Goal: Task Accomplishment & Management: Manage account settings

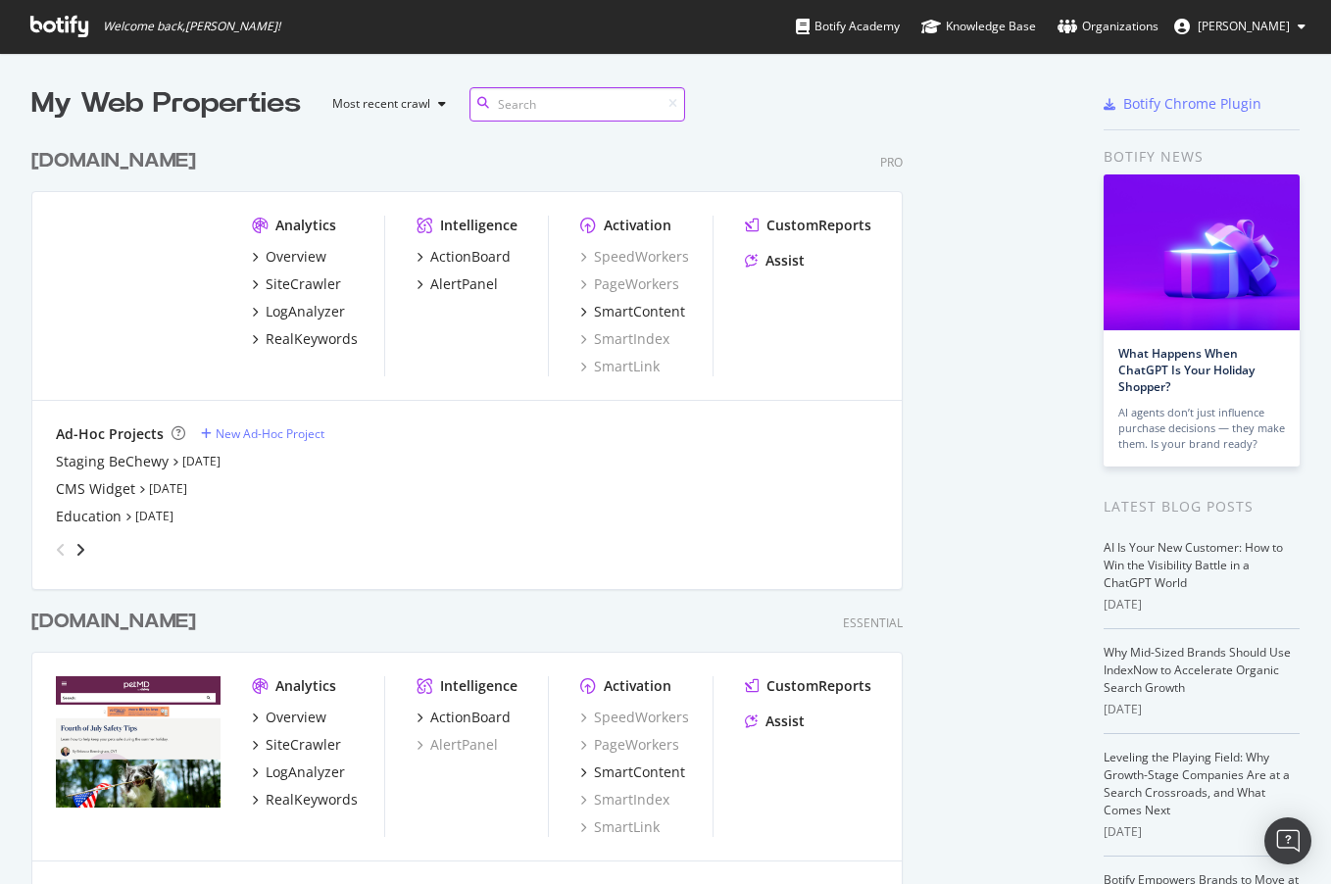
scroll to position [921, 1025]
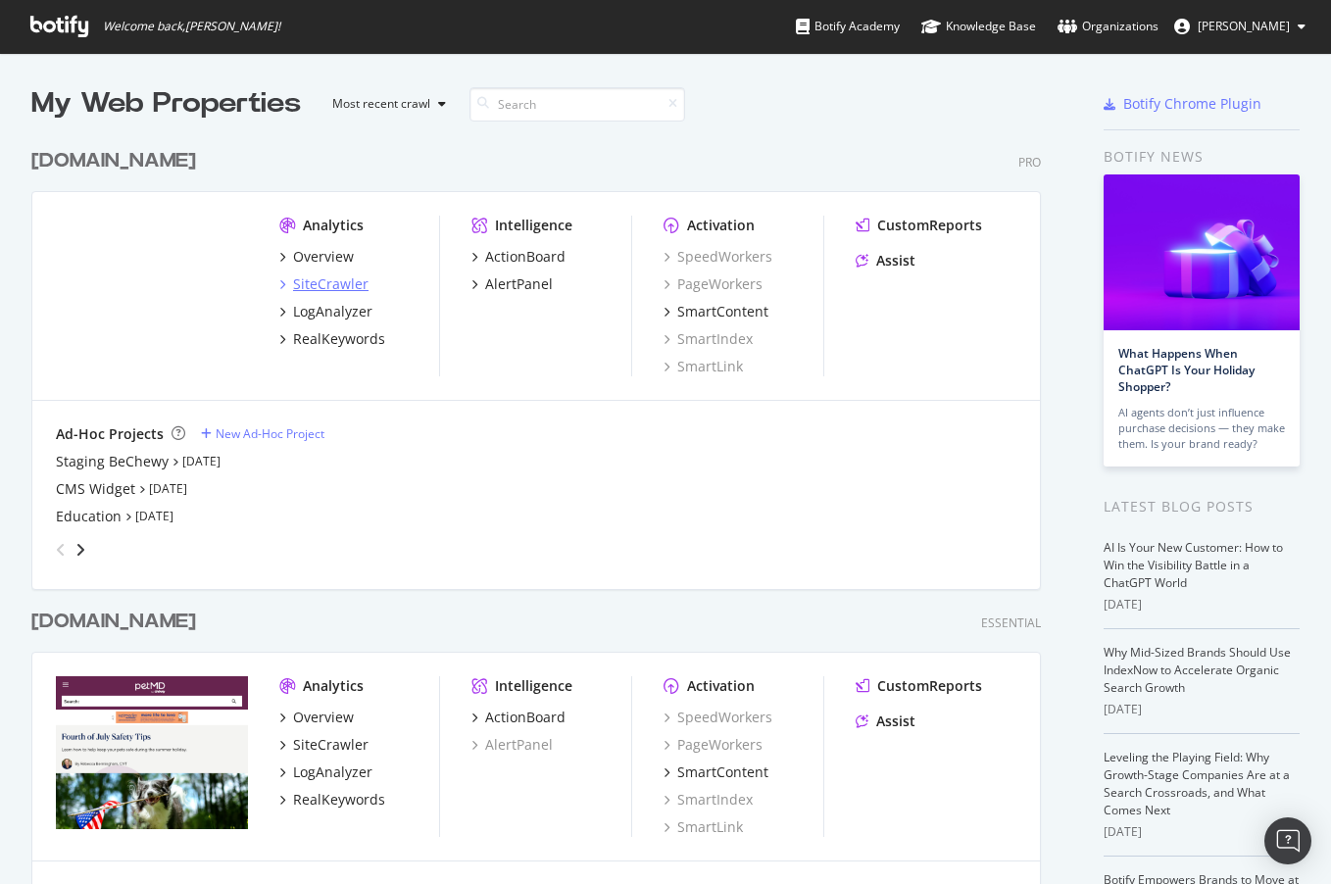
click at [304, 280] on div "SiteCrawler" at bounding box center [330, 284] width 75 height 20
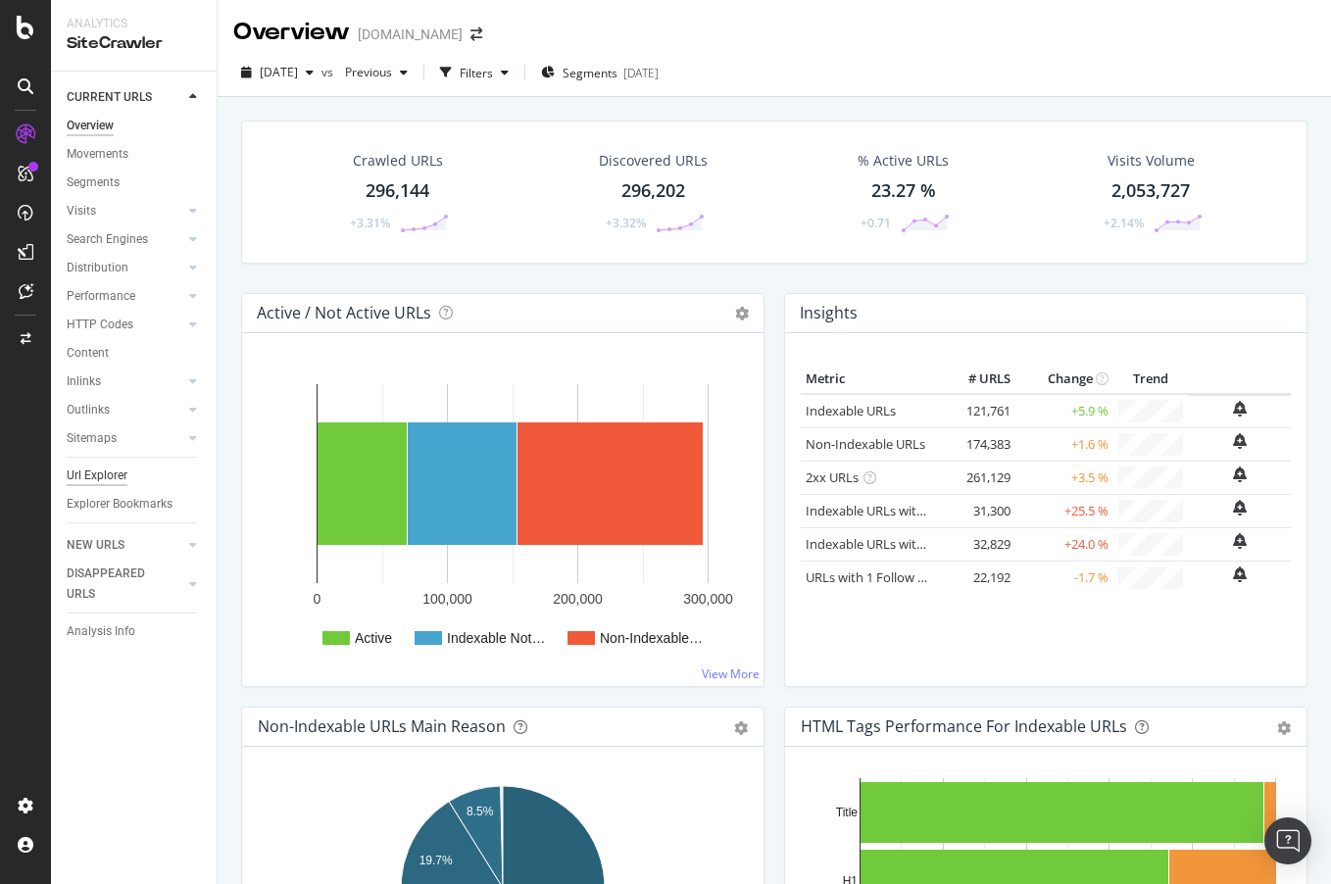
click at [113, 478] on div "Url Explorer" at bounding box center [97, 476] width 61 height 21
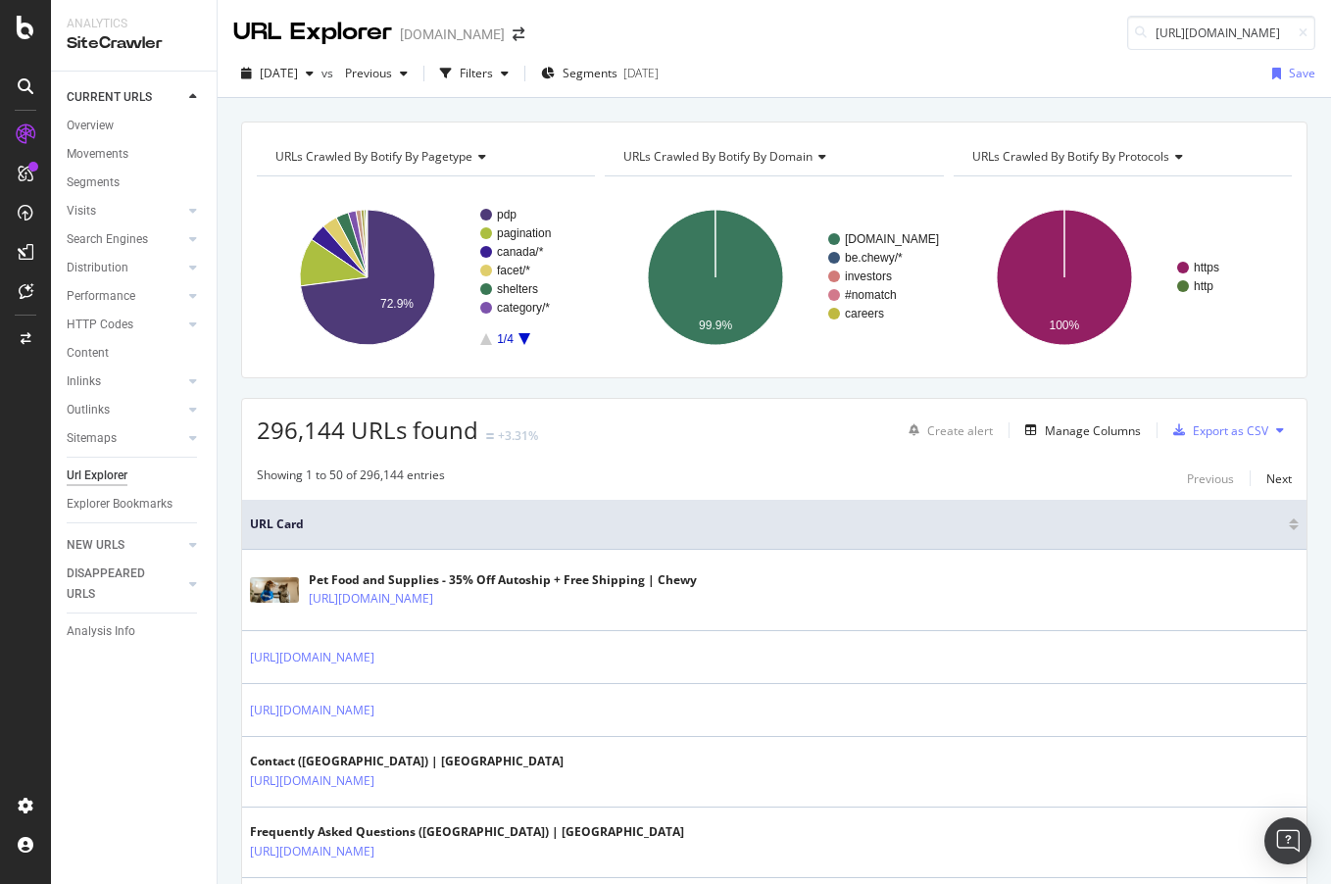
scroll to position [0, 172]
type input "[URL][DOMAIN_NAME]"
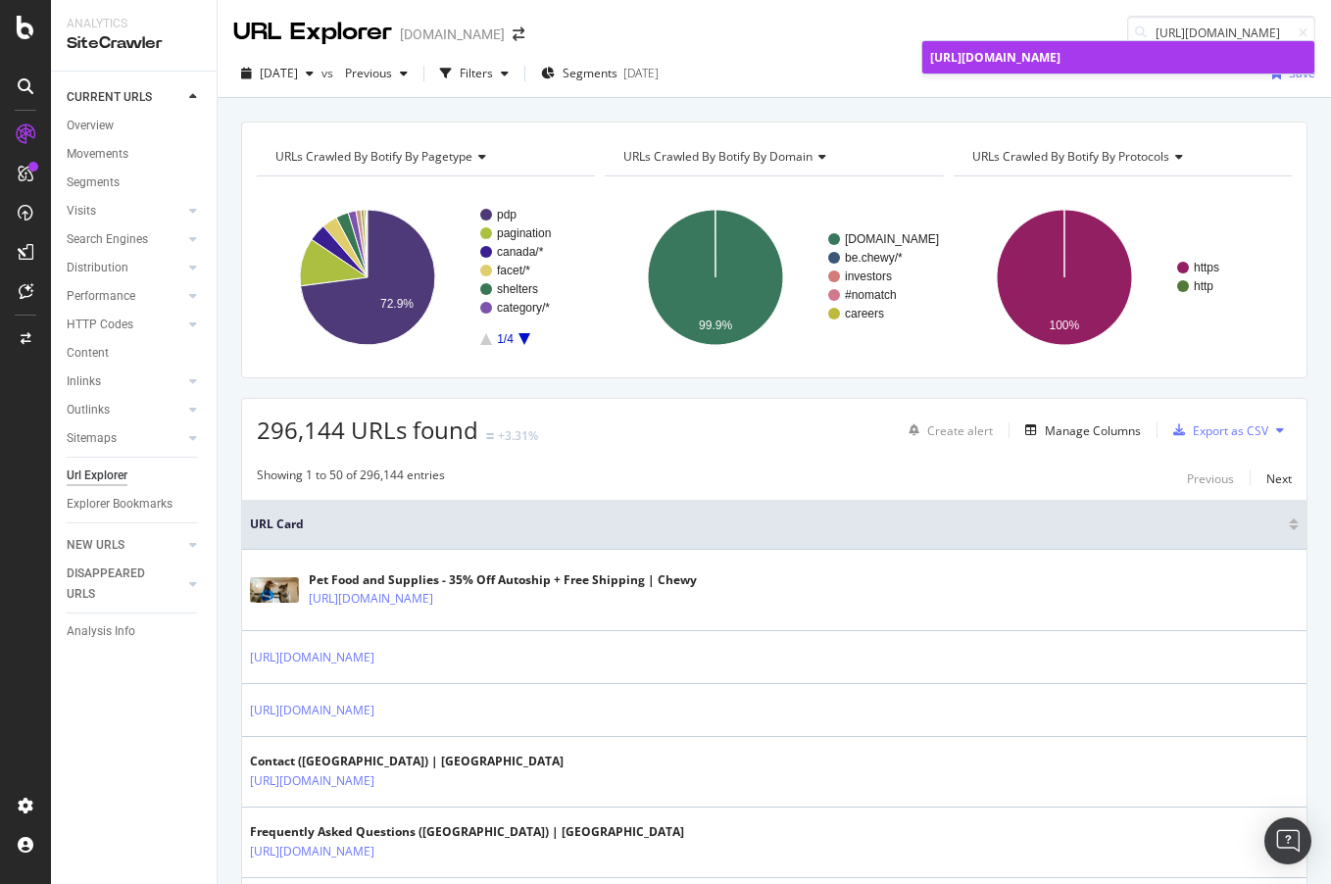
click at [998, 68] on link "[URL][DOMAIN_NAME]" at bounding box center [1118, 57] width 392 height 32
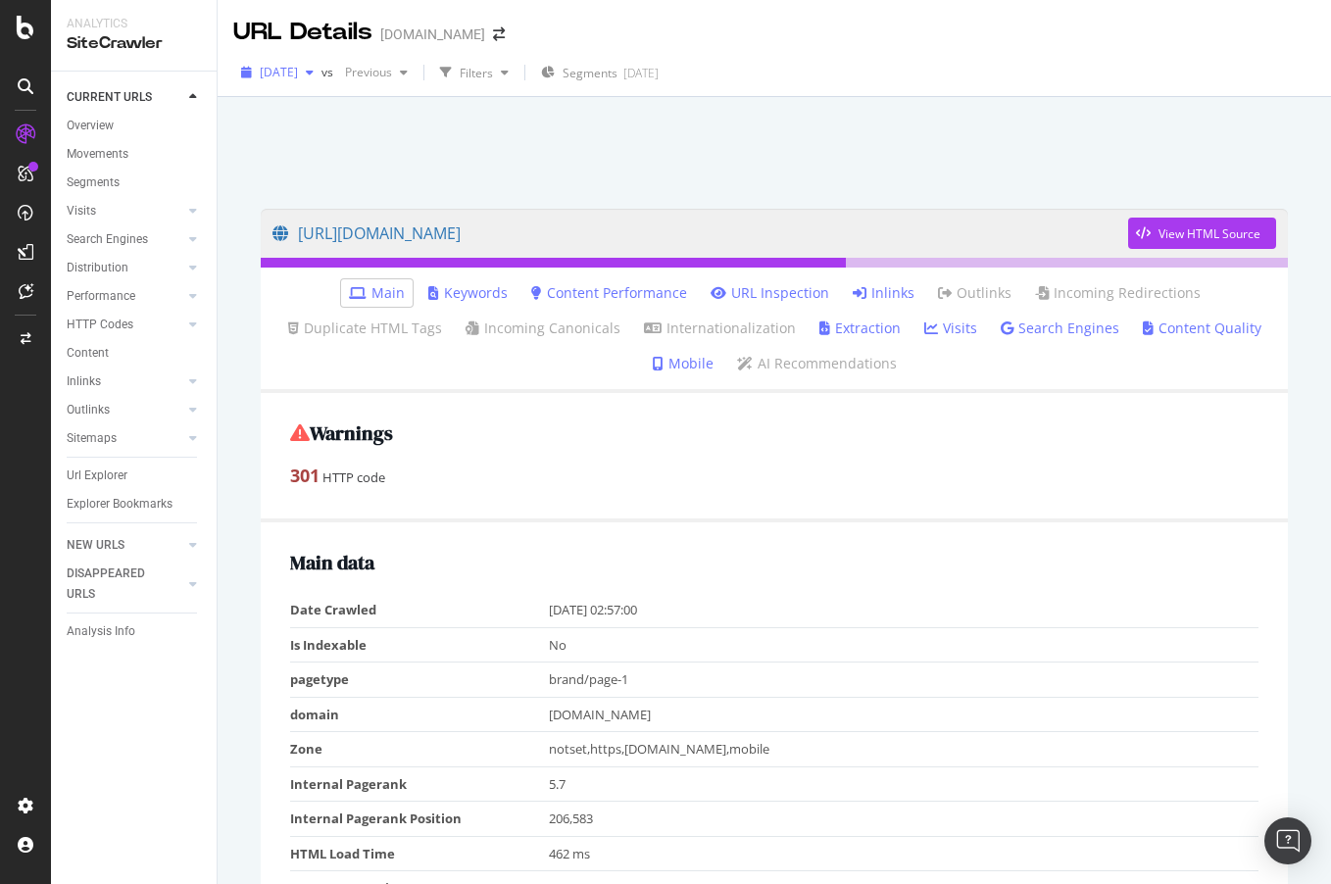
click at [298, 74] on span "[DATE]" at bounding box center [279, 72] width 38 height 17
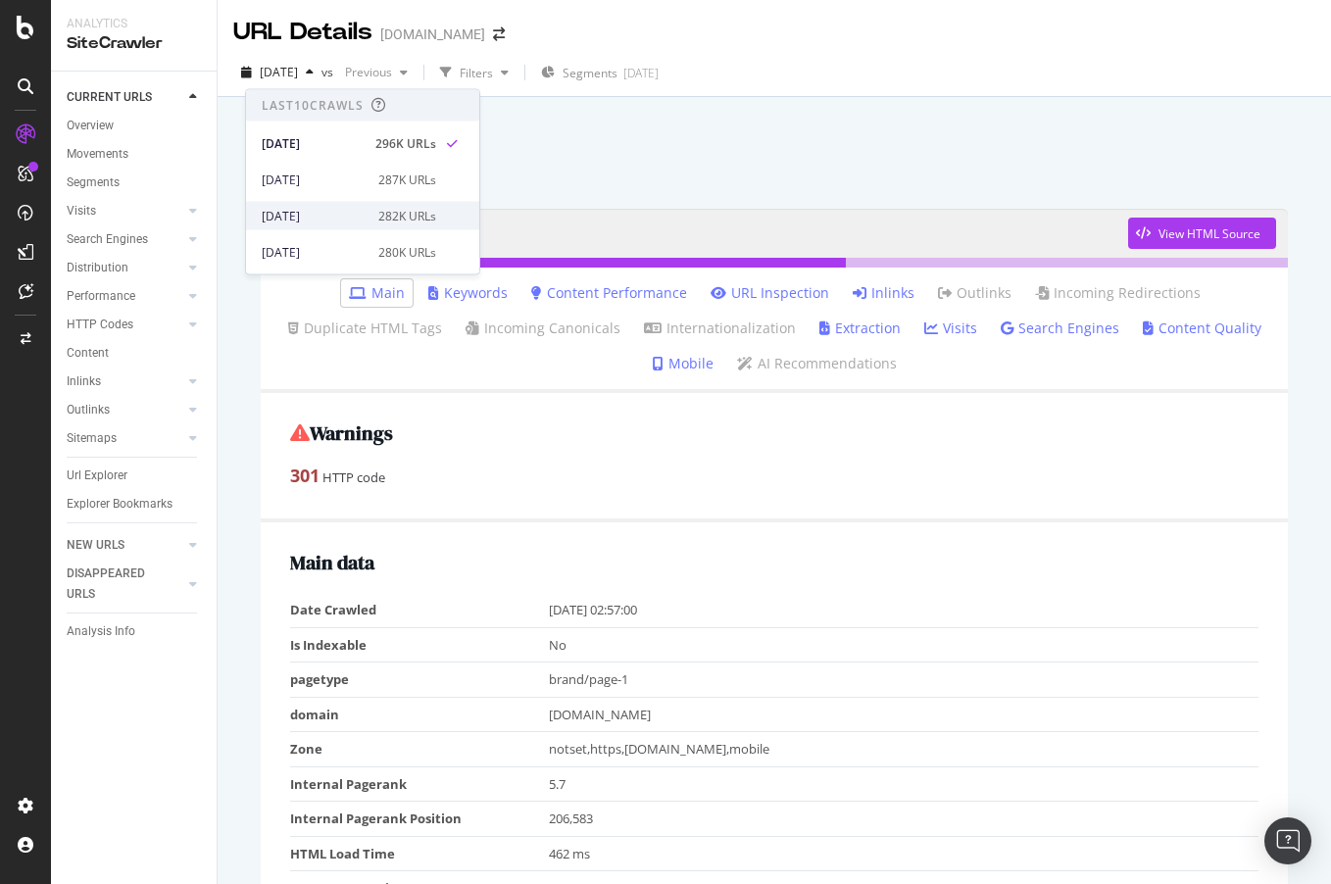
click at [340, 220] on div "[DATE]" at bounding box center [314, 216] width 105 height 18
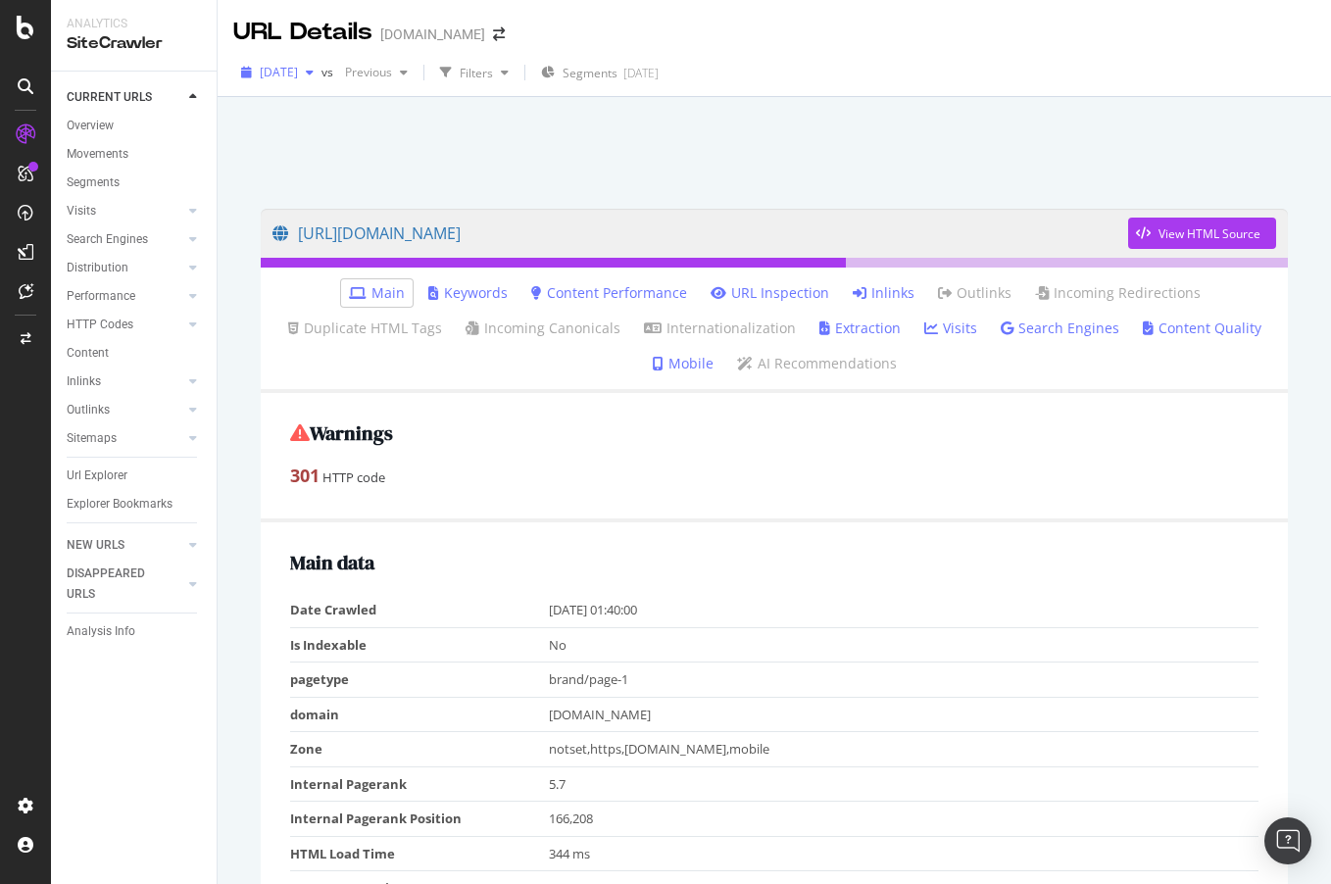
click at [298, 66] on span "[DATE]" at bounding box center [279, 72] width 38 height 17
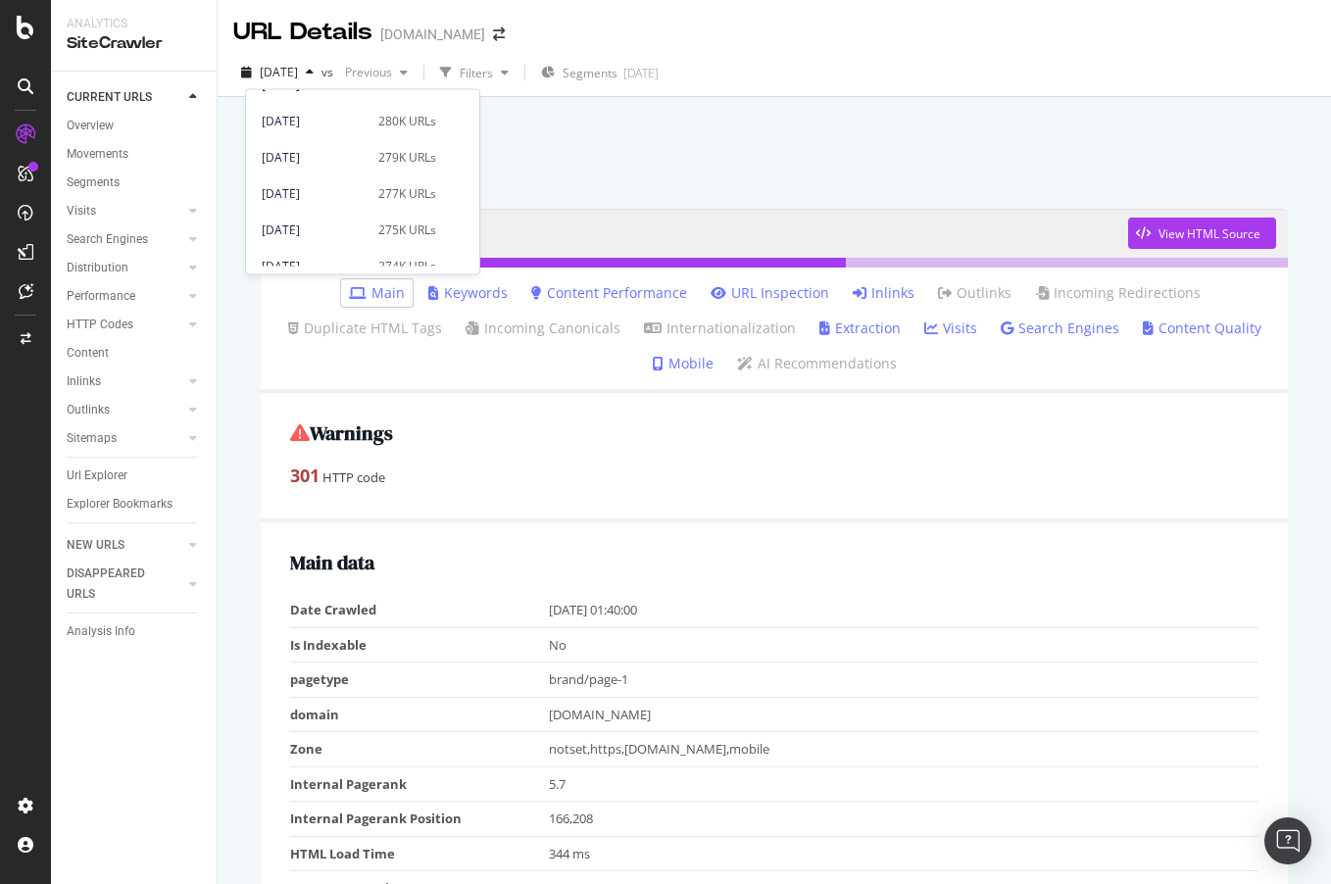
scroll to position [134, 0]
click at [344, 220] on div "[DATE]" at bounding box center [314, 227] width 105 height 18
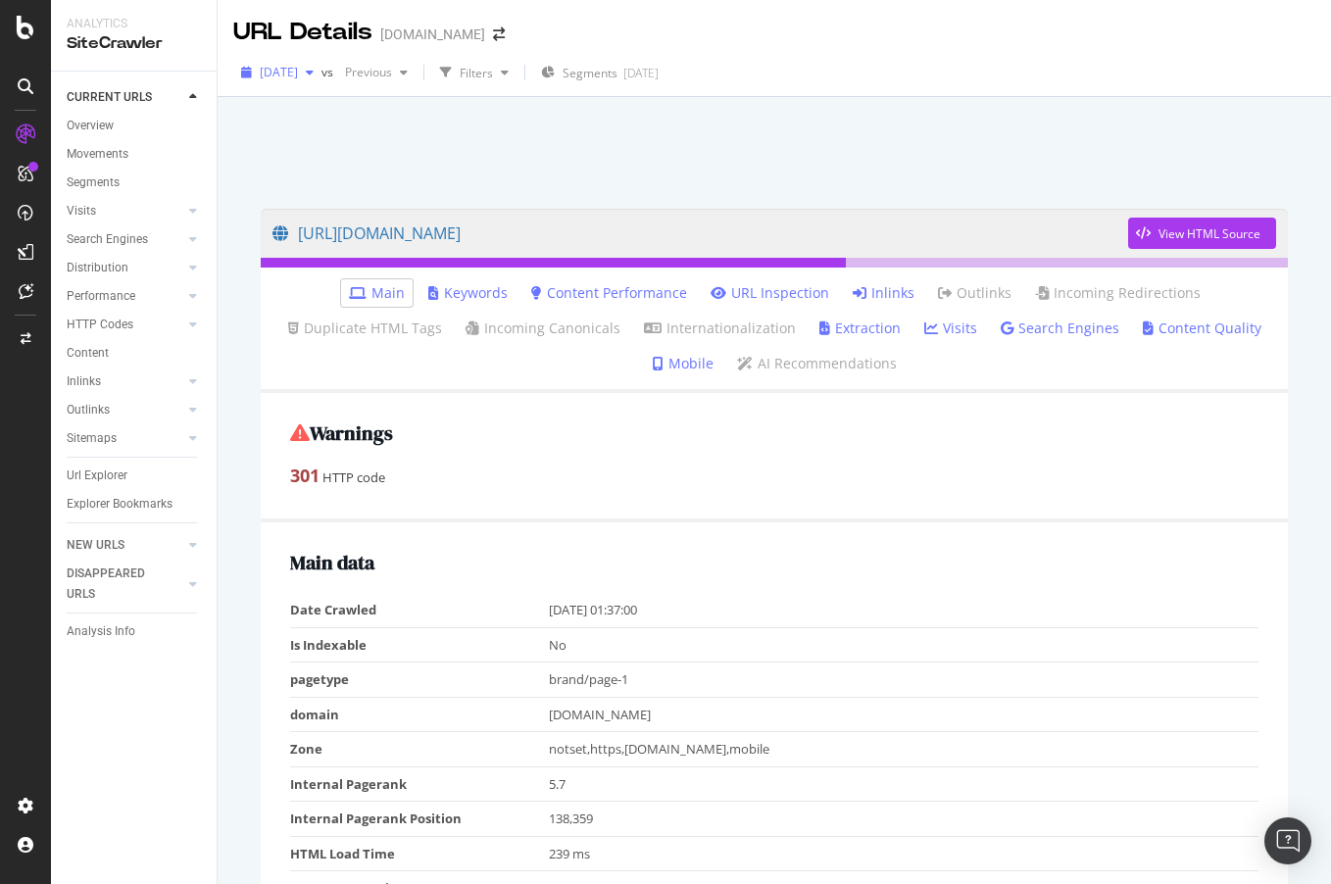
click at [298, 71] on span "[DATE]" at bounding box center [279, 72] width 38 height 17
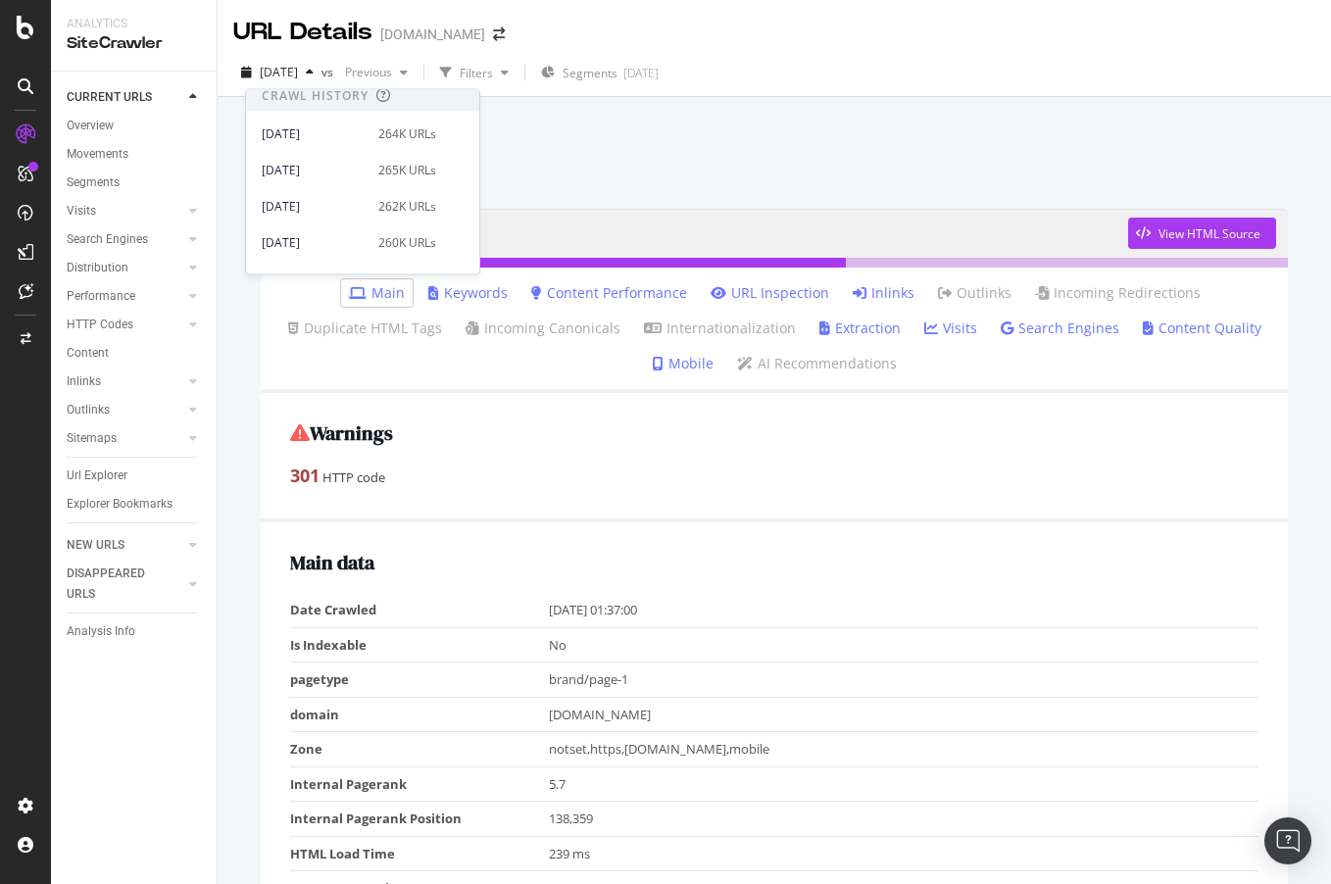
scroll to position [410, 0]
click at [336, 131] on div "[DATE]" at bounding box center [314, 128] width 105 height 18
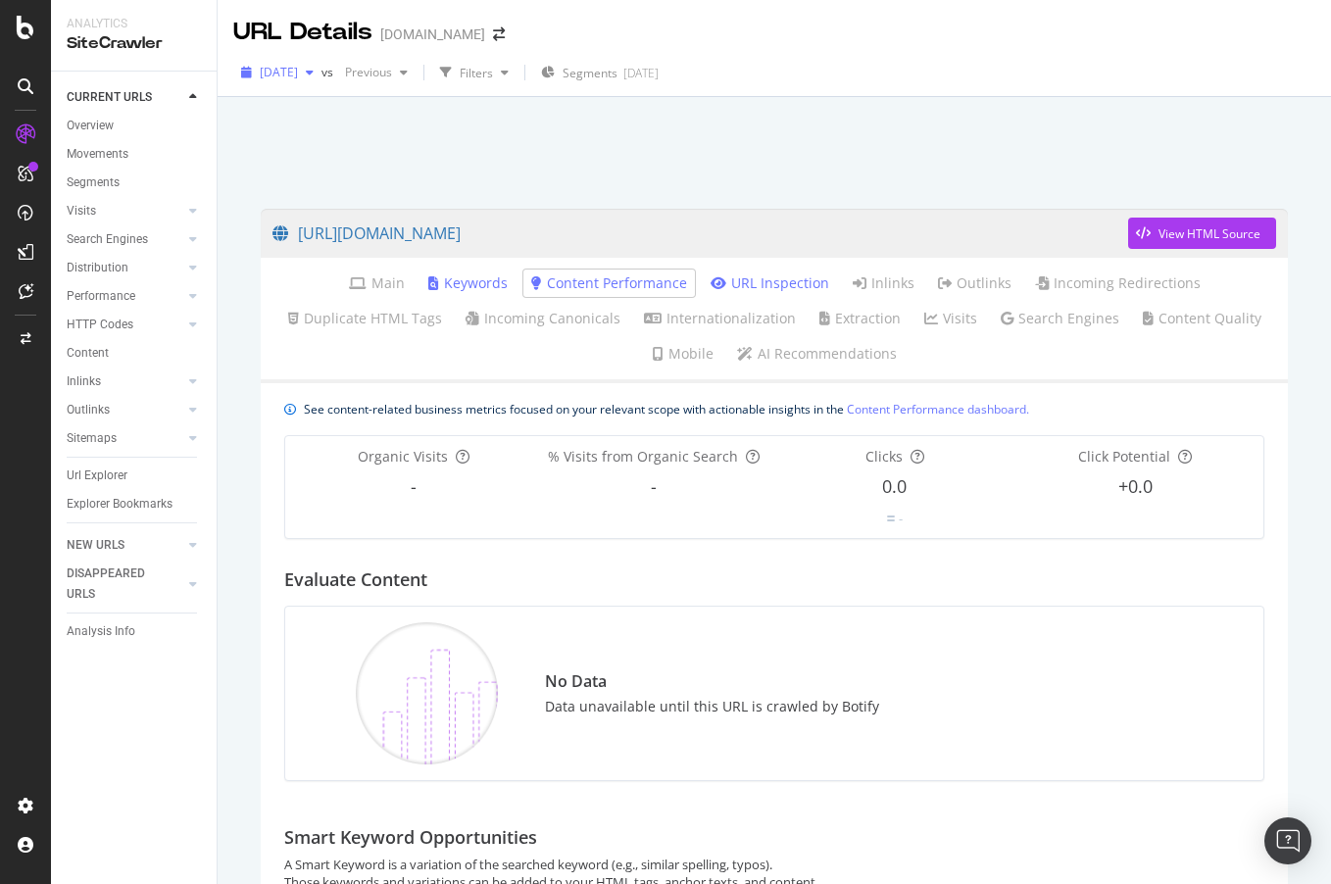
click at [298, 75] on span "[DATE]" at bounding box center [279, 72] width 38 height 17
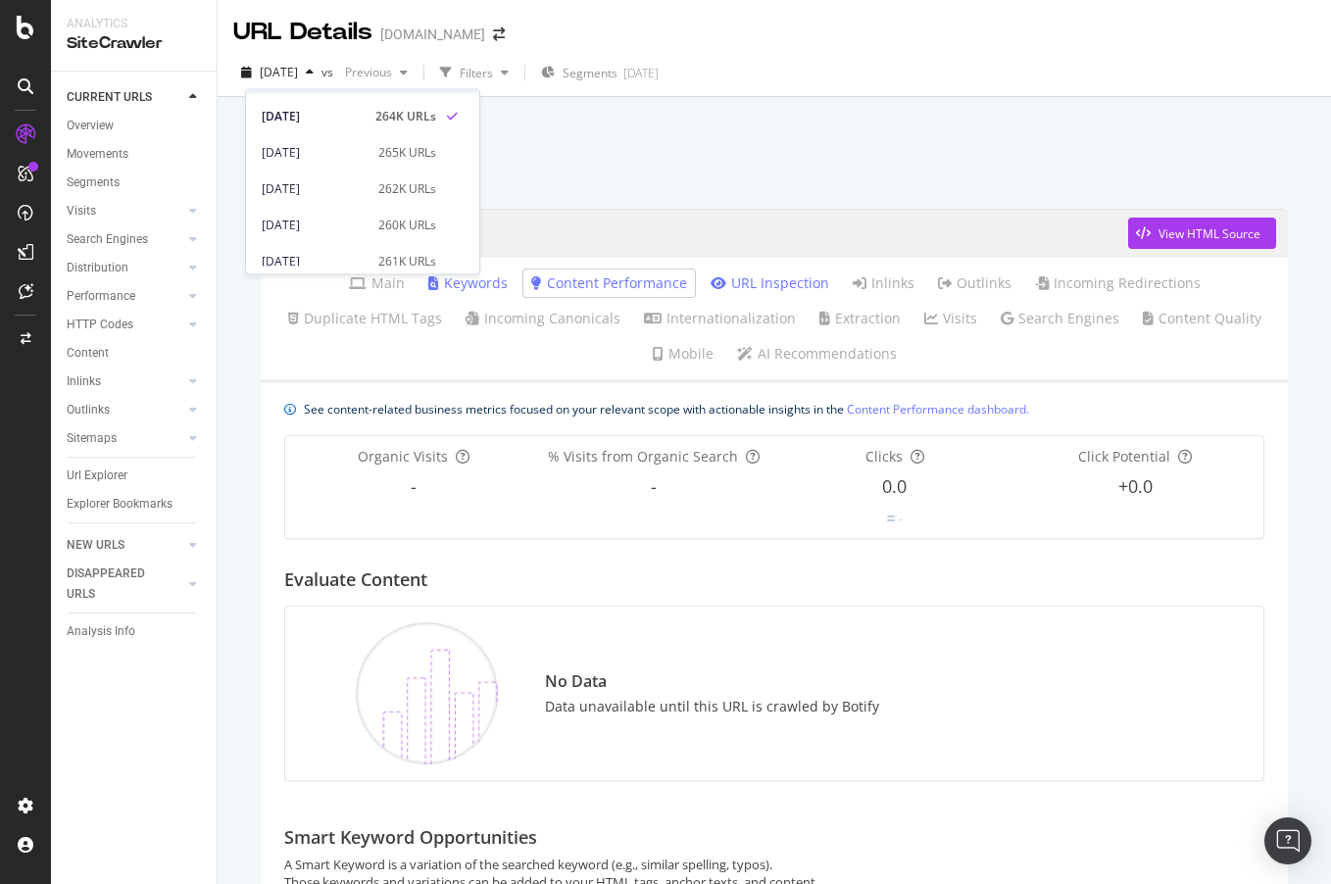
scroll to position [431, 0]
click at [343, 184] on div "[DATE]" at bounding box center [314, 179] width 105 height 18
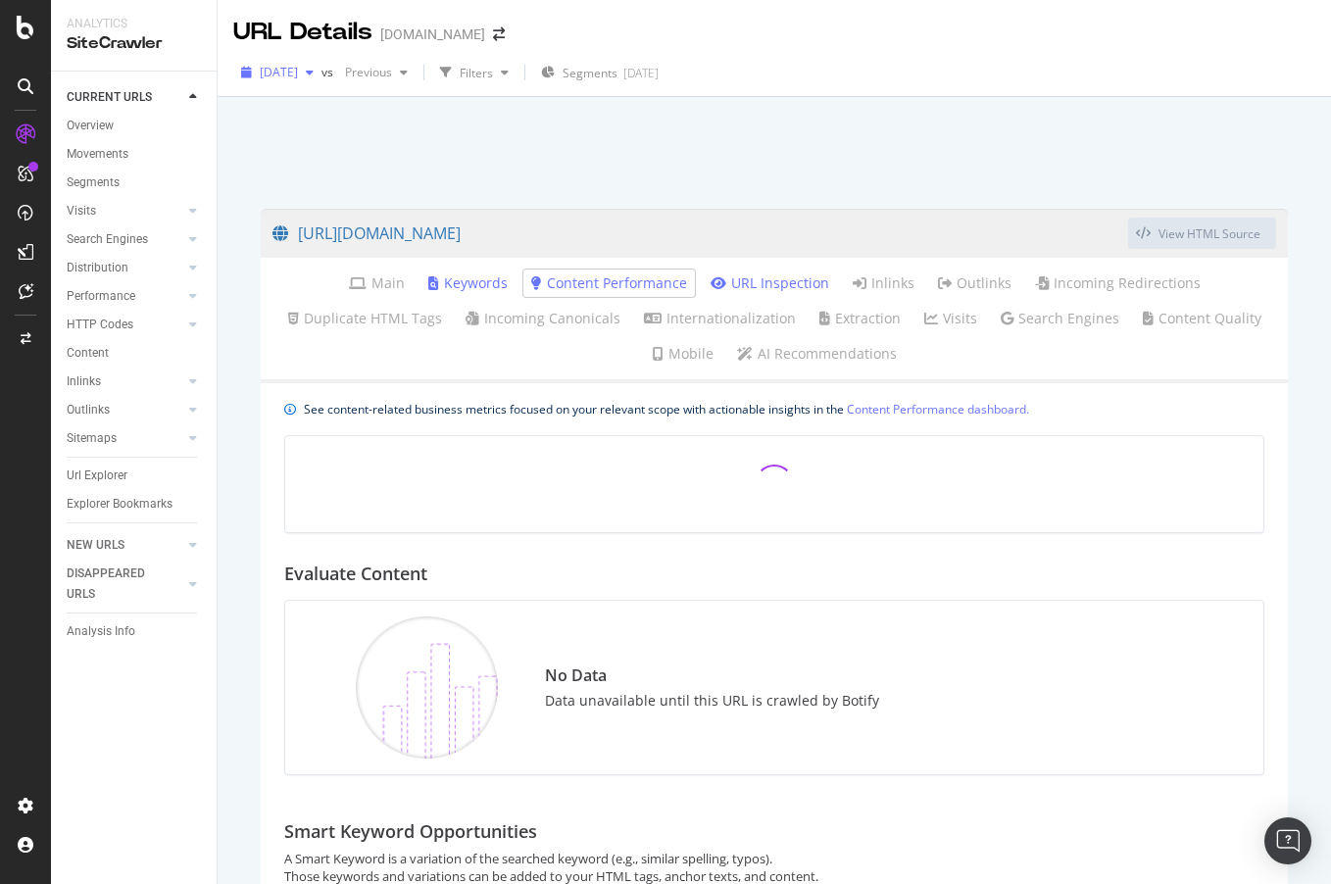
click at [298, 66] on span "[DATE]" at bounding box center [279, 72] width 38 height 17
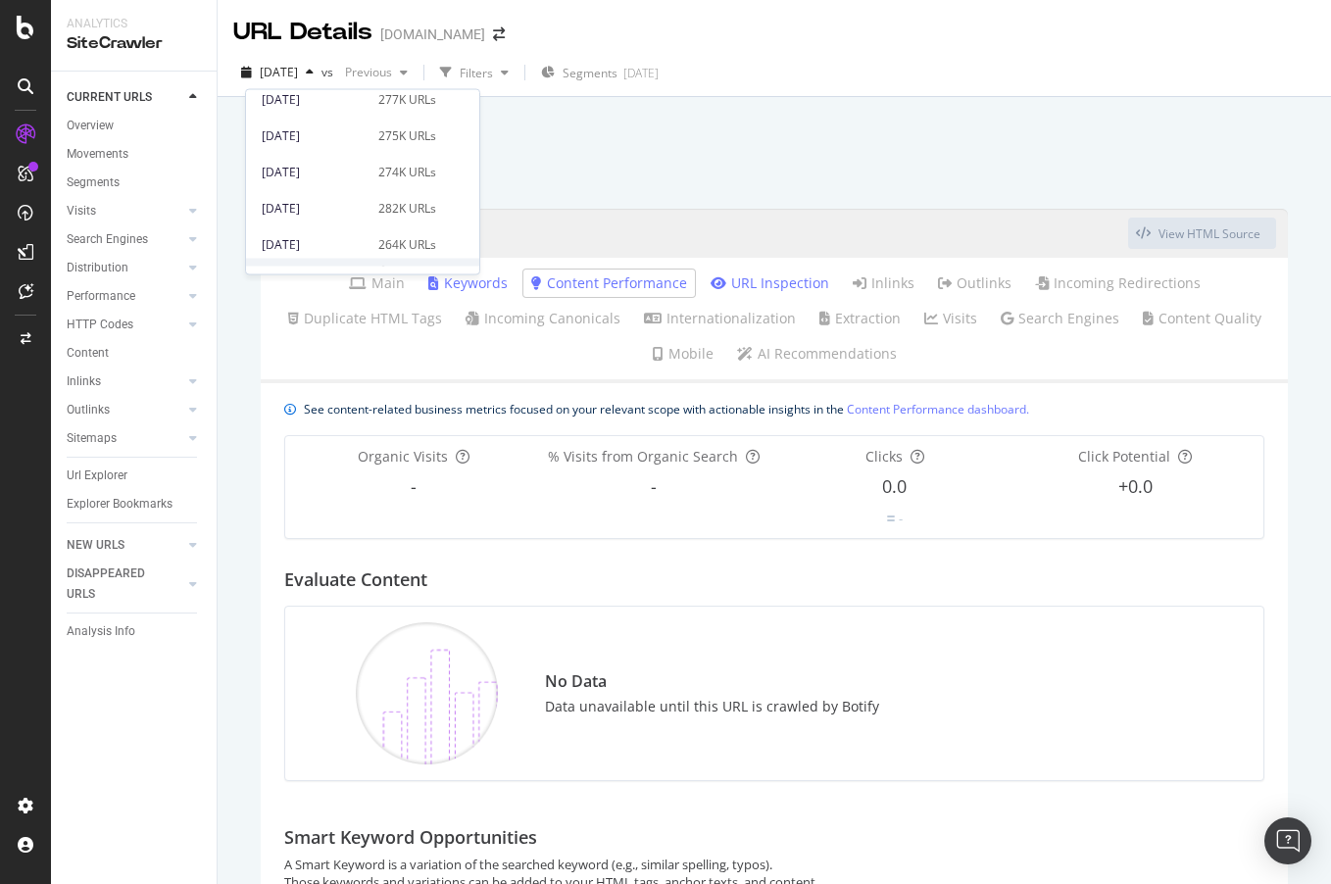
scroll to position [267, 0]
click at [314, 170] on div "[DATE]" at bounding box center [314, 167] width 105 height 18
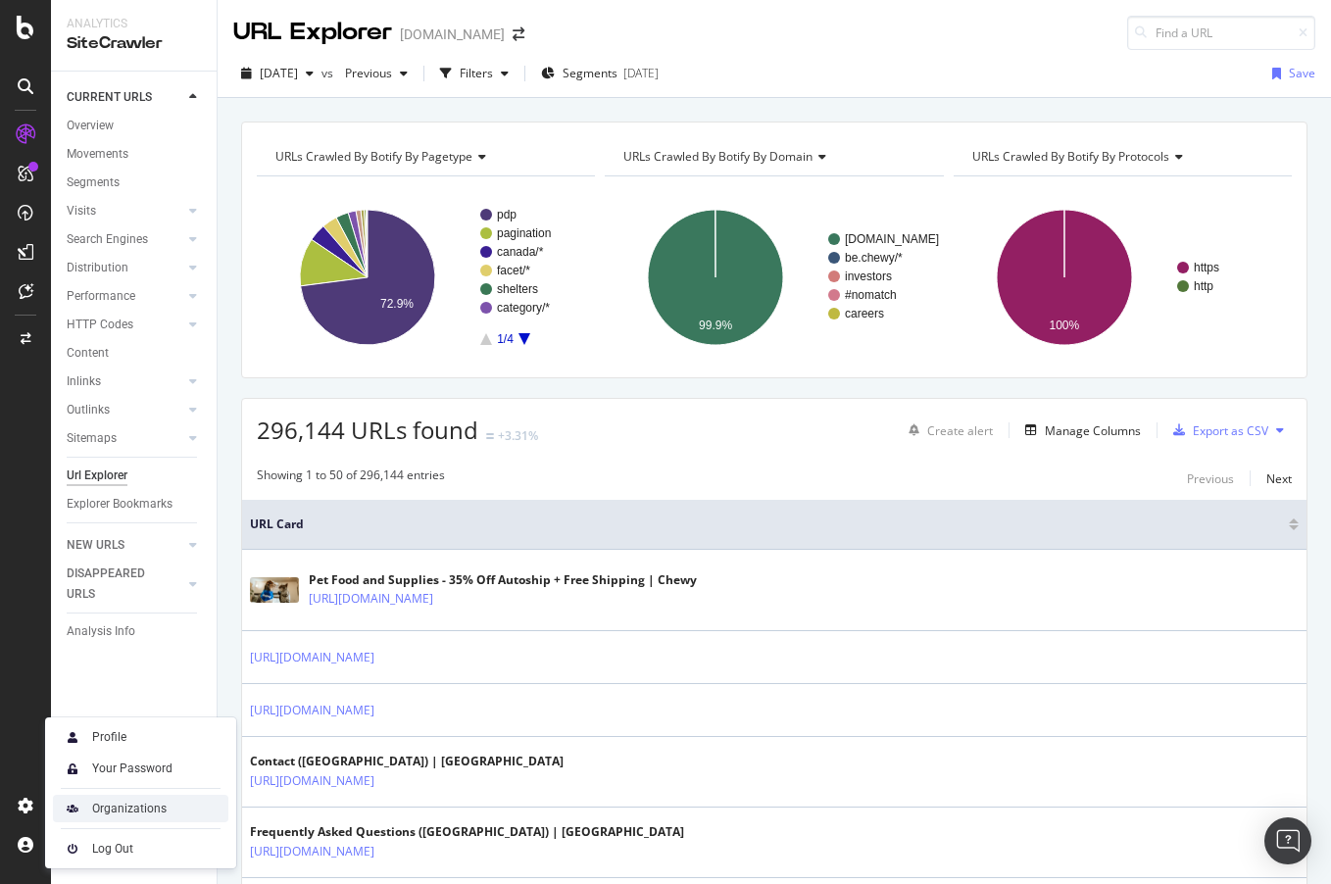
click at [125, 806] on div "Organizations" at bounding box center [129, 809] width 74 height 16
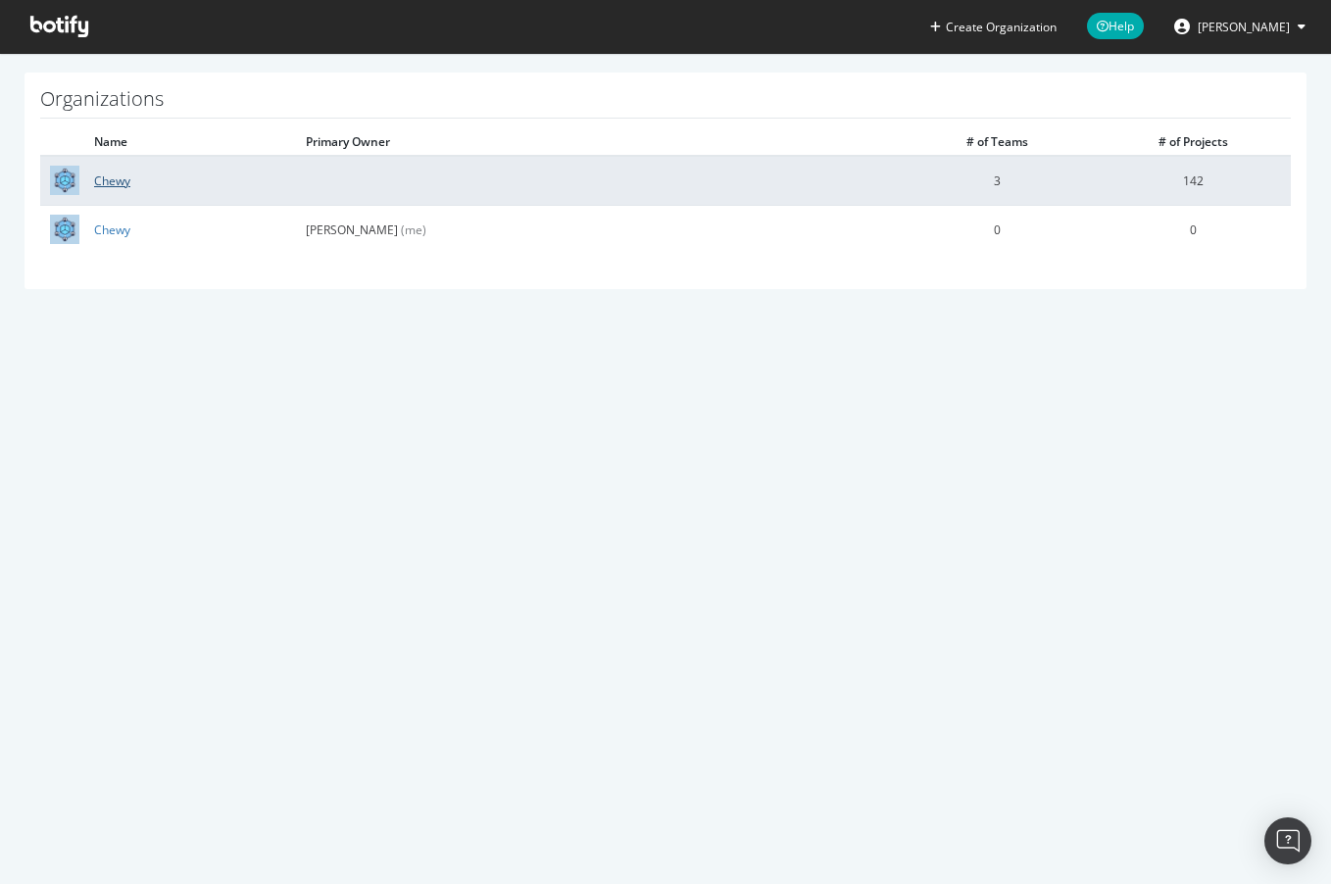
click at [106, 180] on link "Chewy" at bounding box center [112, 181] width 36 height 17
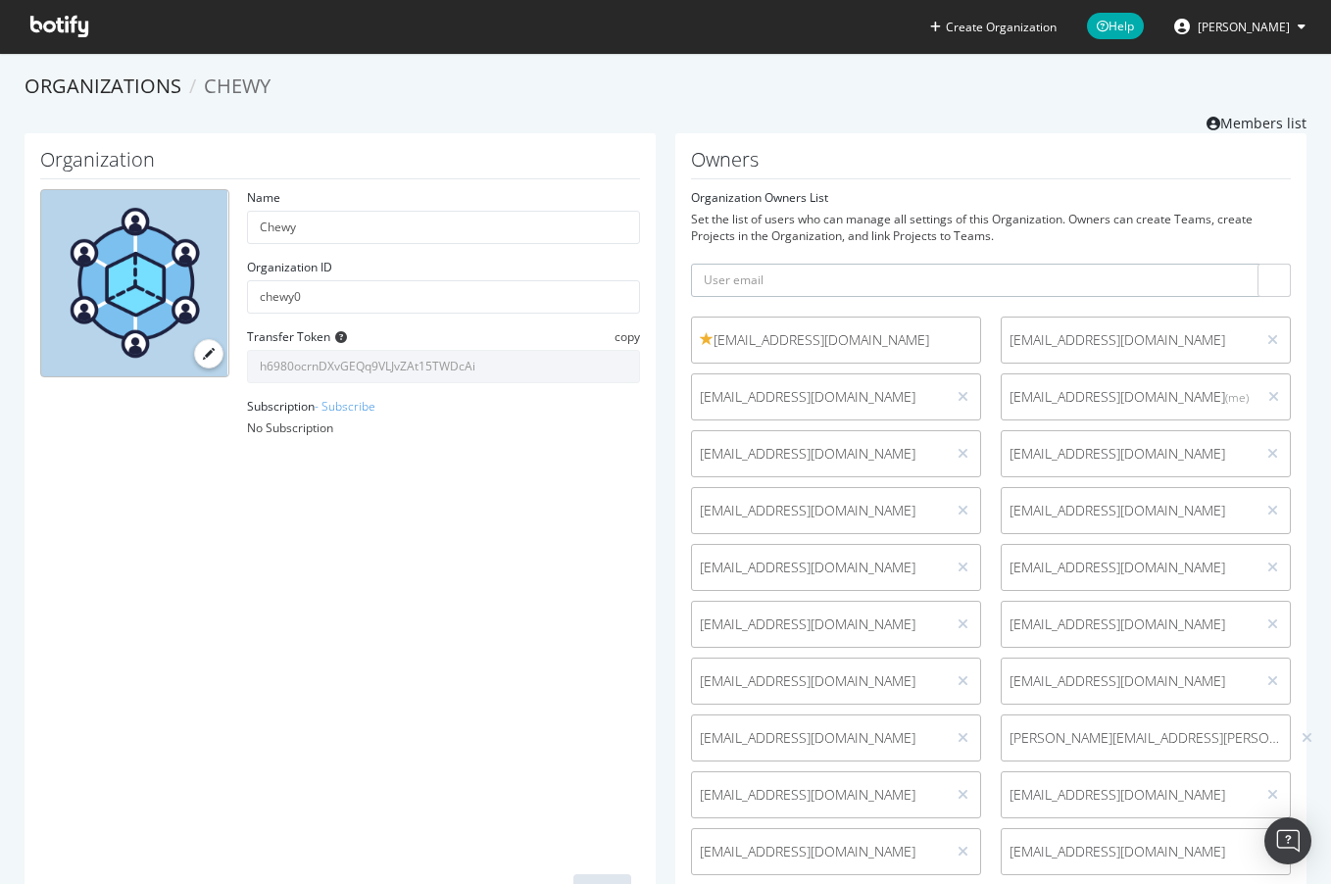
click at [776, 275] on input "text" at bounding box center [991, 280] width 600 height 33
paste input "srulon@chewy.com"
type input "srulon@chewy.com"
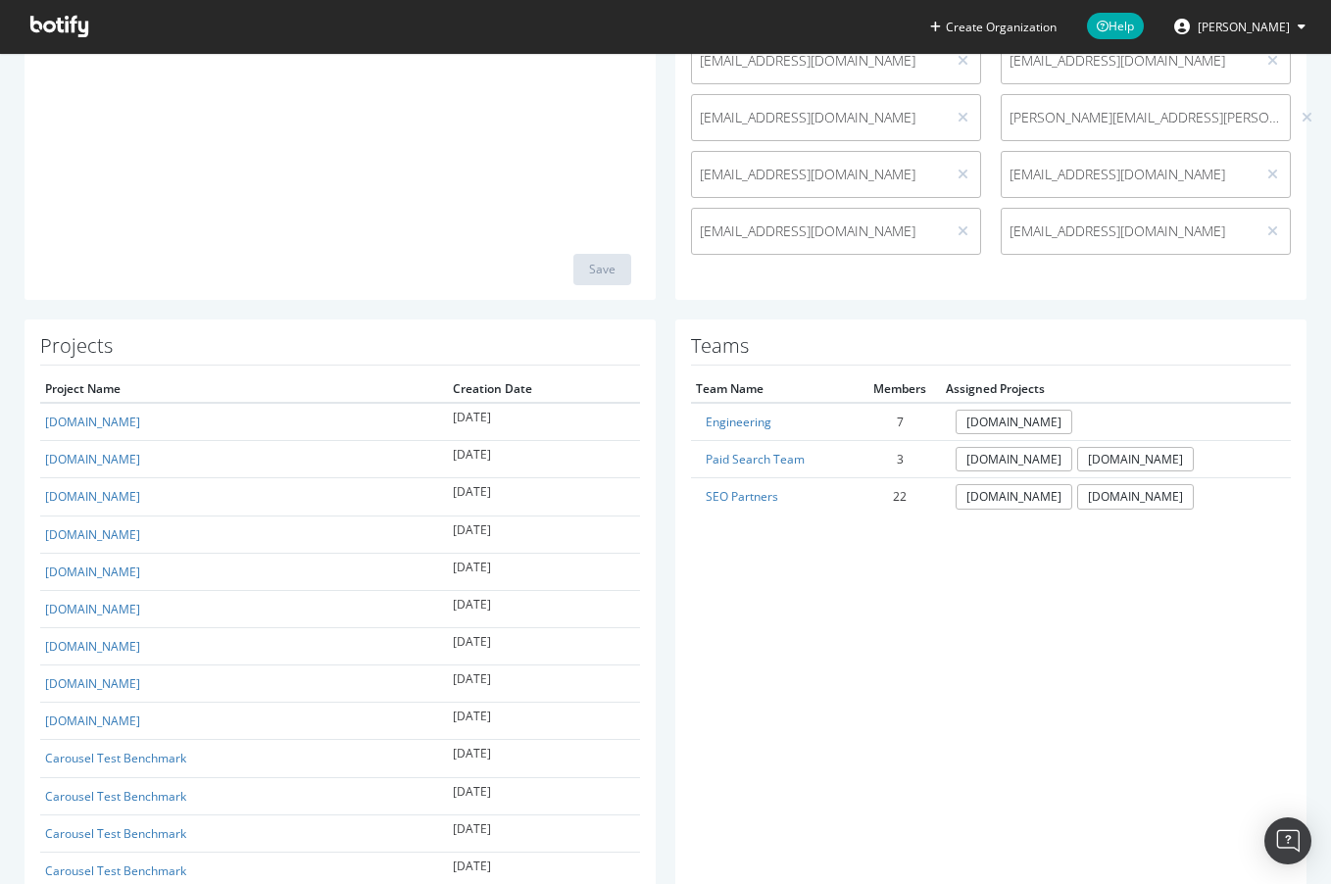
scroll to position [645, 0]
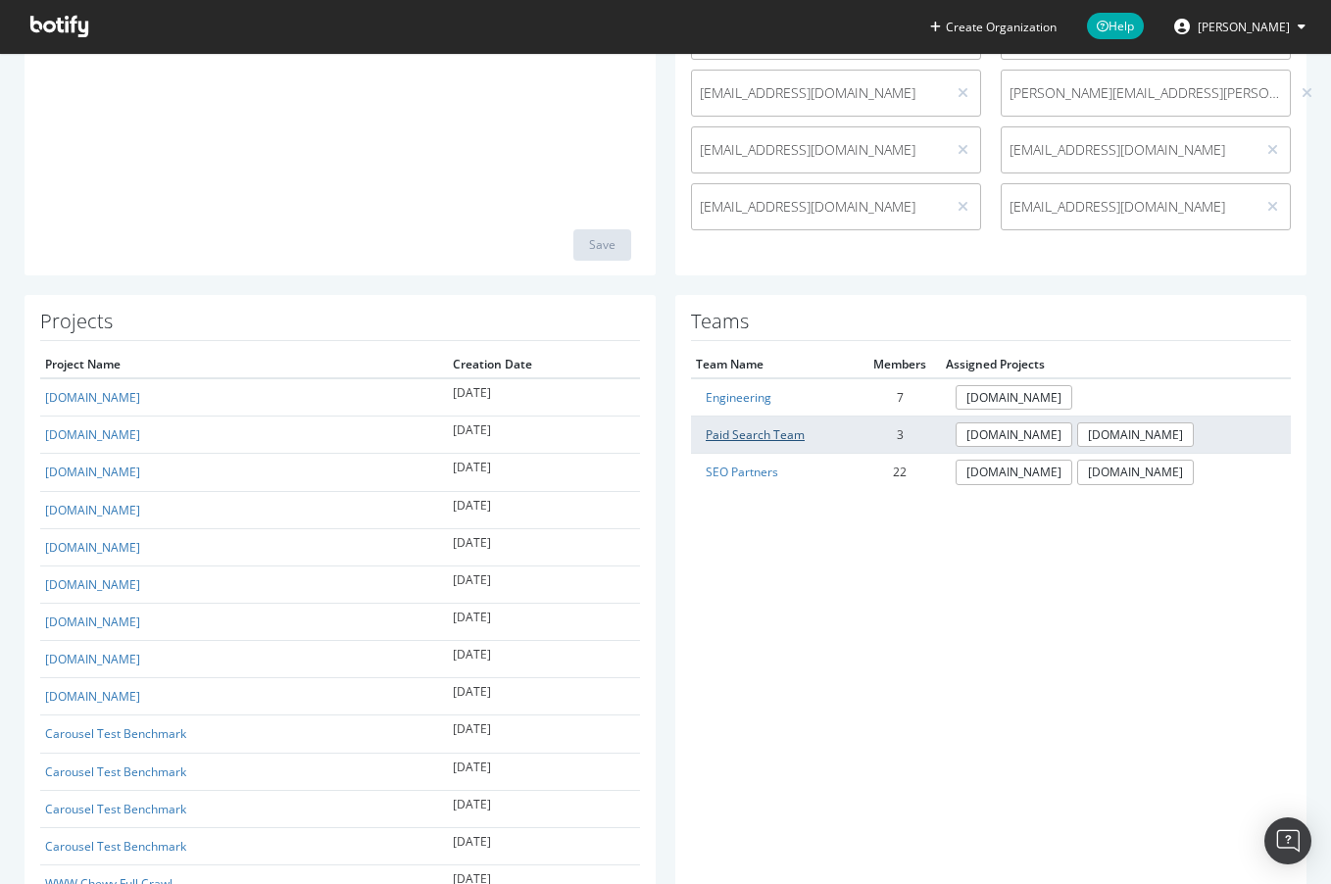
click at [762, 438] on link "Paid Search Team" at bounding box center [755, 434] width 99 height 17
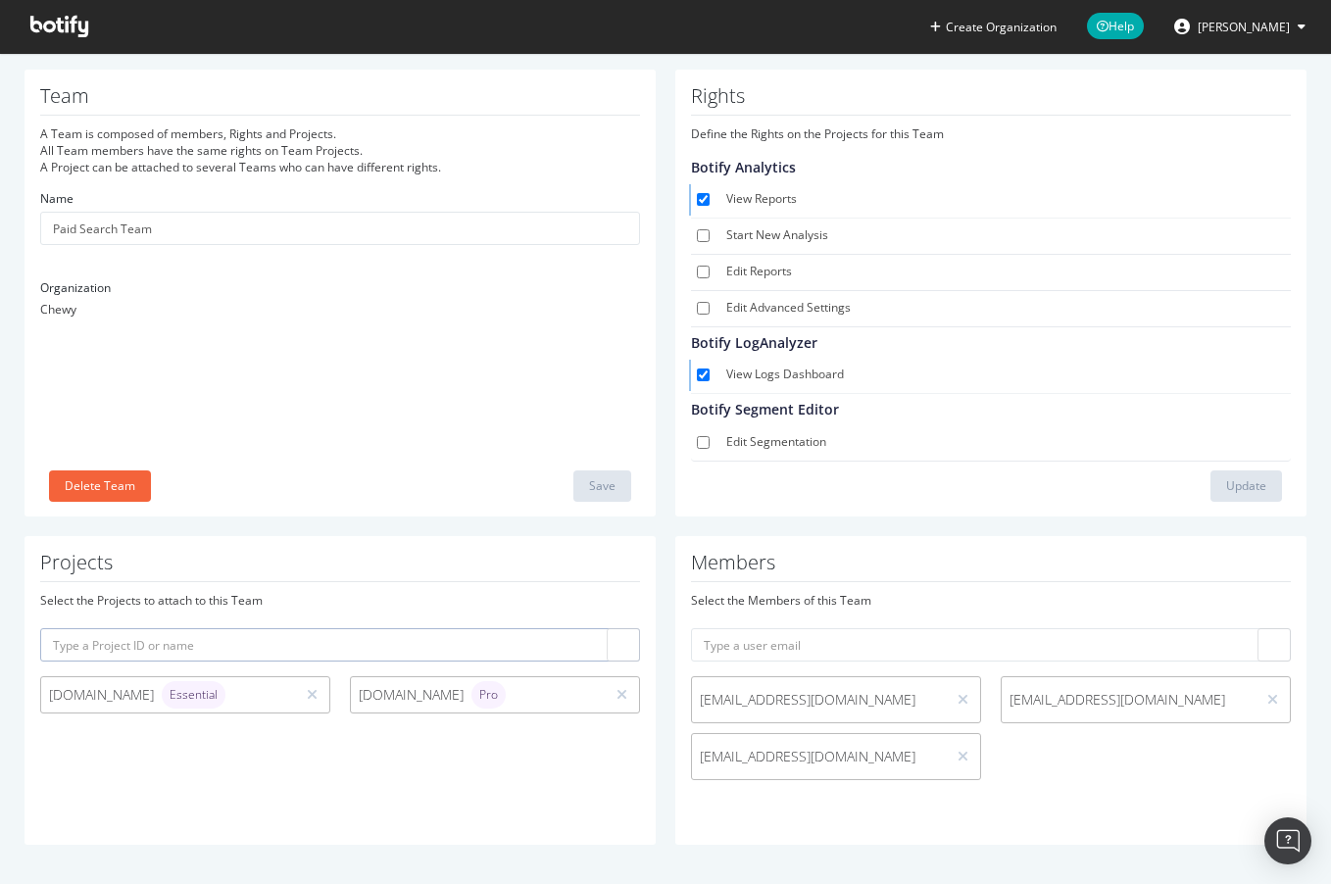
scroll to position [39, 0]
click at [815, 612] on div "Select the Members of this Team jhadley@chewy.com cbalzotti@chewy.com jzhang@ch…" at bounding box center [991, 701] width 600 height 218
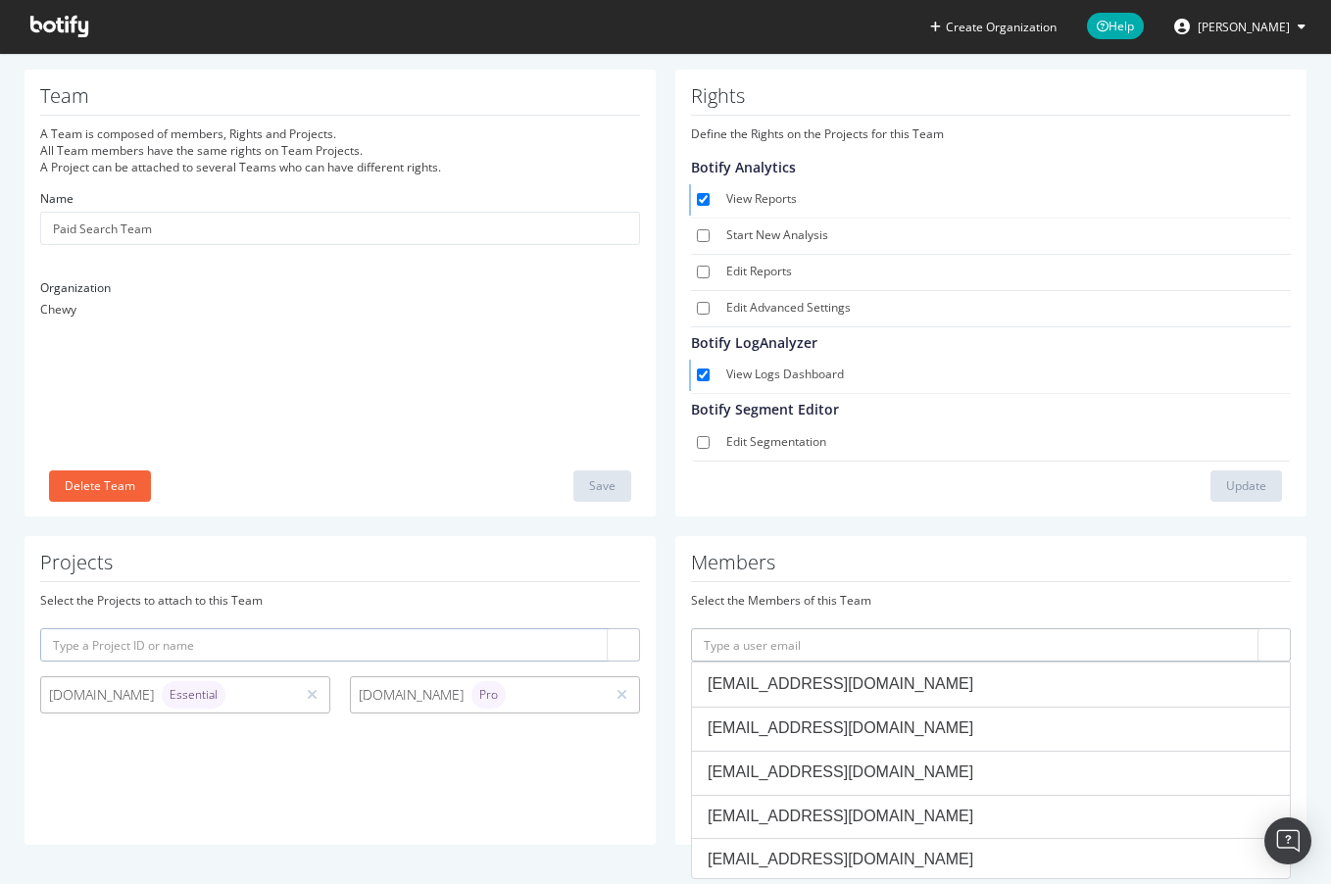
click at [810, 641] on input "text" at bounding box center [991, 644] width 600 height 33
paste input "srulon@chewy.com"
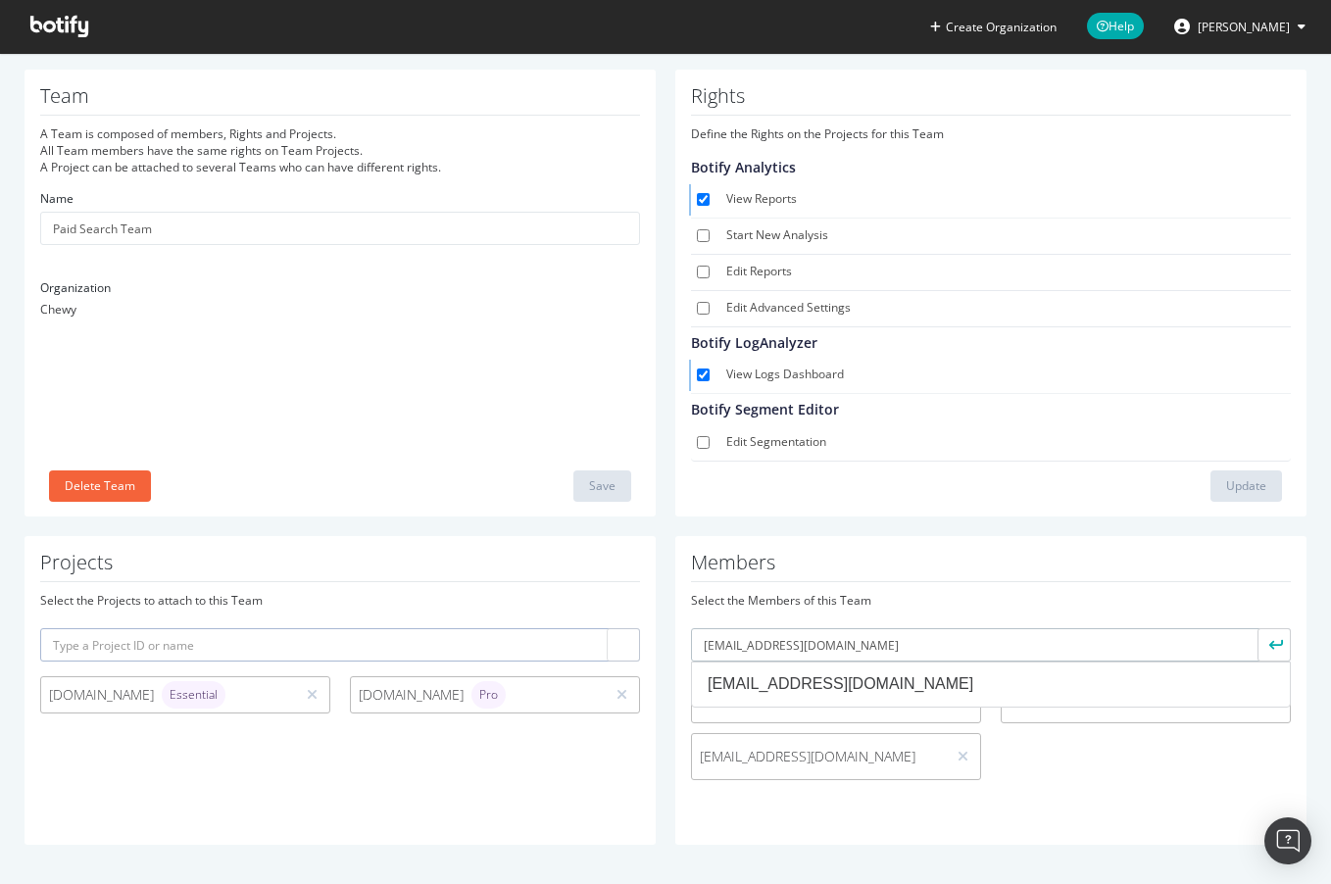
type input "srulon@chewy.com"
click at [812, 671] on li "srulon@chewy.com" at bounding box center [991, 685] width 598 height 44
